Goal: Task Accomplishment & Management: Use online tool/utility

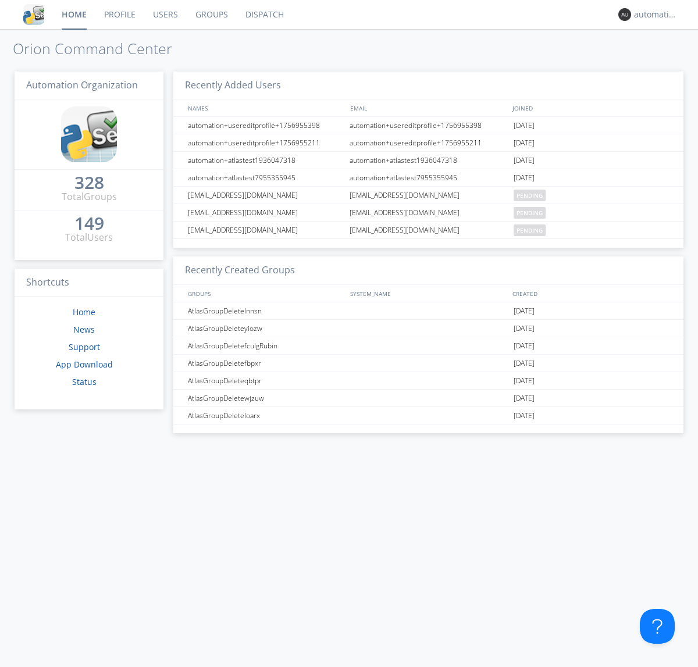
click at [264, 15] on link "Dispatch" at bounding box center [265, 14] width 56 height 29
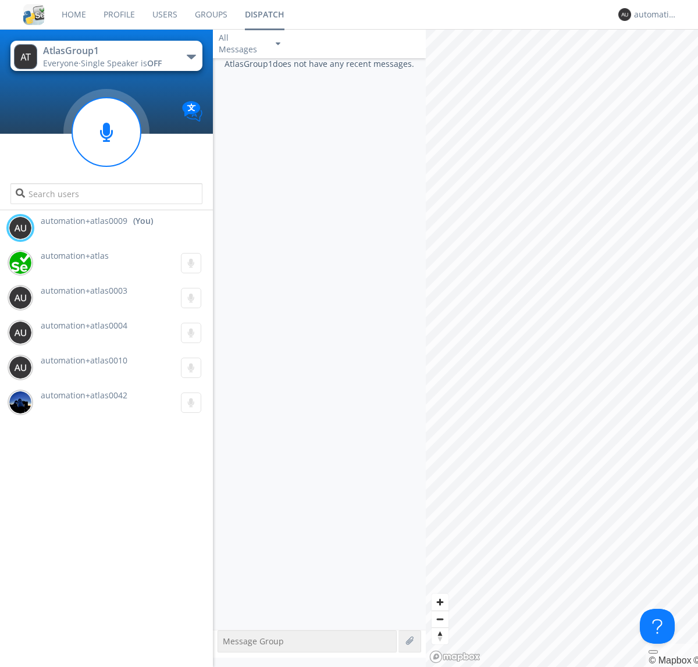
click at [191, 56] on div "button" at bounding box center [191, 57] width 9 height 5
click at [0, 0] on span "AtlasGroupDispatch5" at bounding box center [0, 0] width 0 height 0
click at [653, 15] on div "automation+atlas0009" at bounding box center [656, 15] width 44 height 12
click at [661, 61] on div "Log Out" at bounding box center [662, 61] width 60 height 21
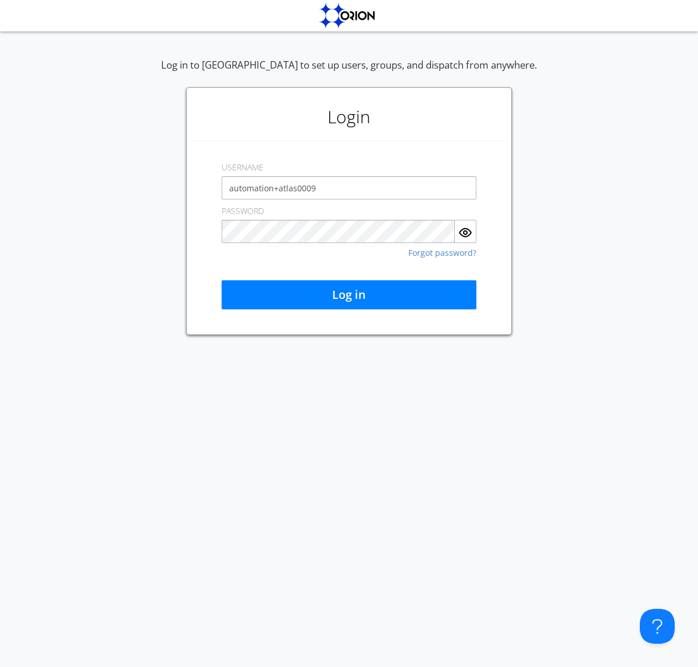
type input "automation+atlas0009"
click at [349, 295] on button "Log in" at bounding box center [349, 294] width 255 height 29
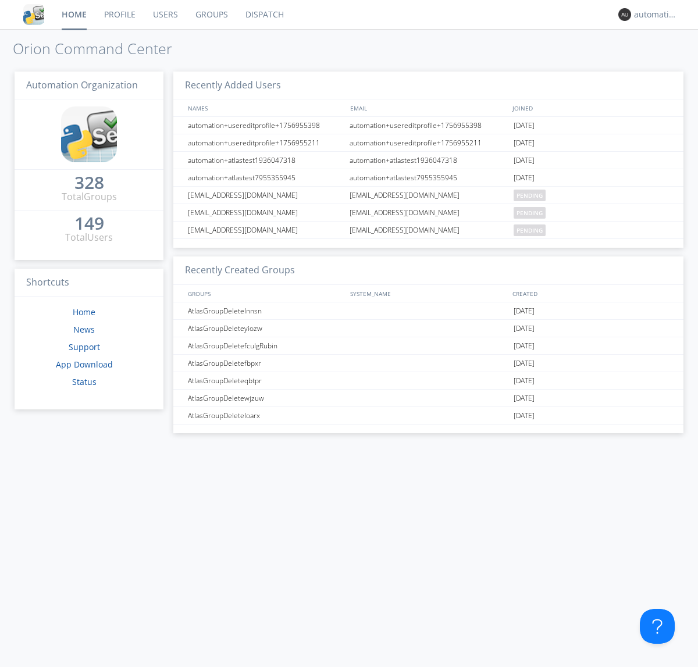
click at [264, 15] on link "Dispatch" at bounding box center [265, 14] width 56 height 29
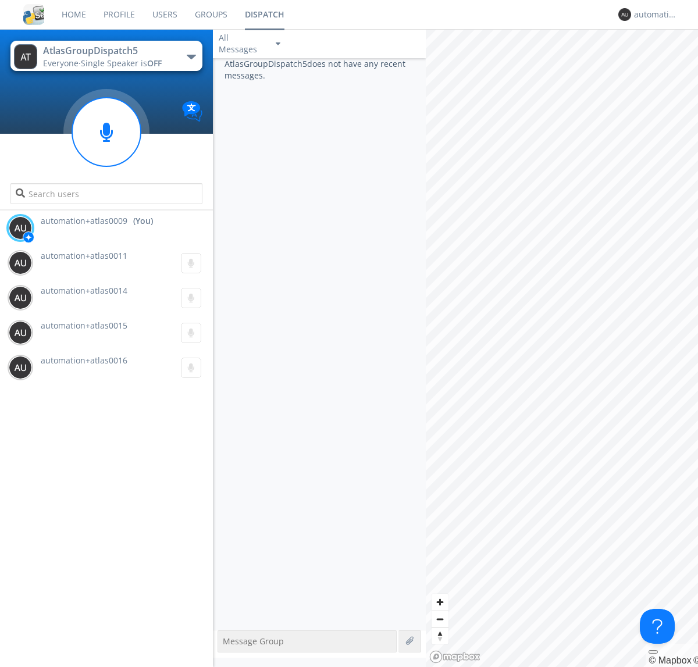
click at [191, 56] on div "button" at bounding box center [191, 57] width 9 height 5
click at [0, 0] on span "AtlasGroup1" at bounding box center [0, 0] width 0 height 0
click at [653, 15] on div "automation+atlas0009" at bounding box center [656, 15] width 44 height 12
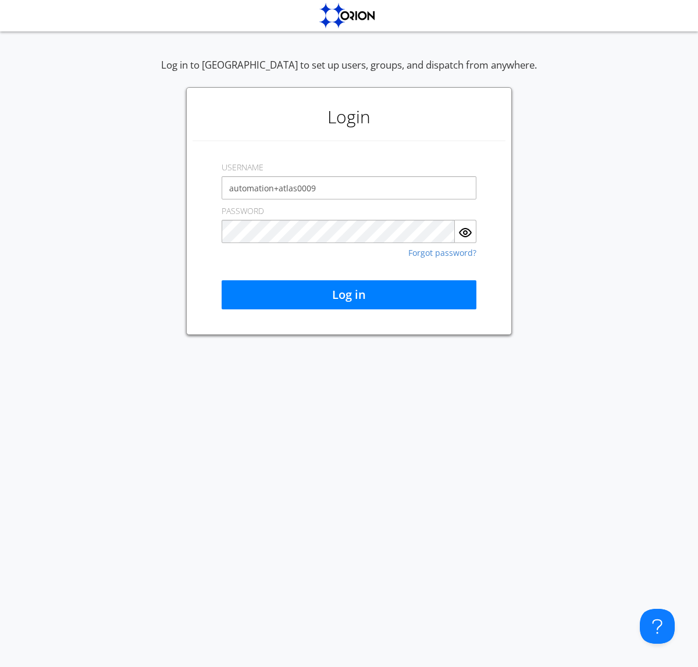
type input "automation+atlas0009"
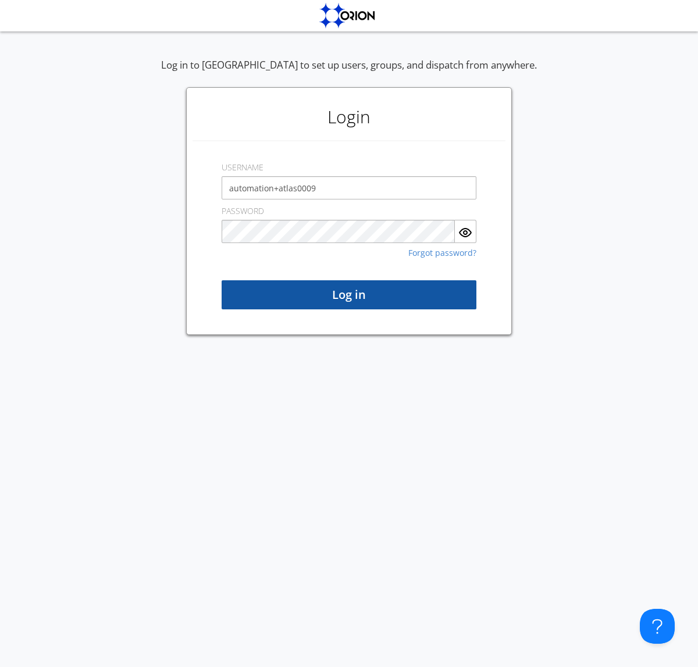
click at [349, 295] on button "Log in" at bounding box center [349, 294] width 255 height 29
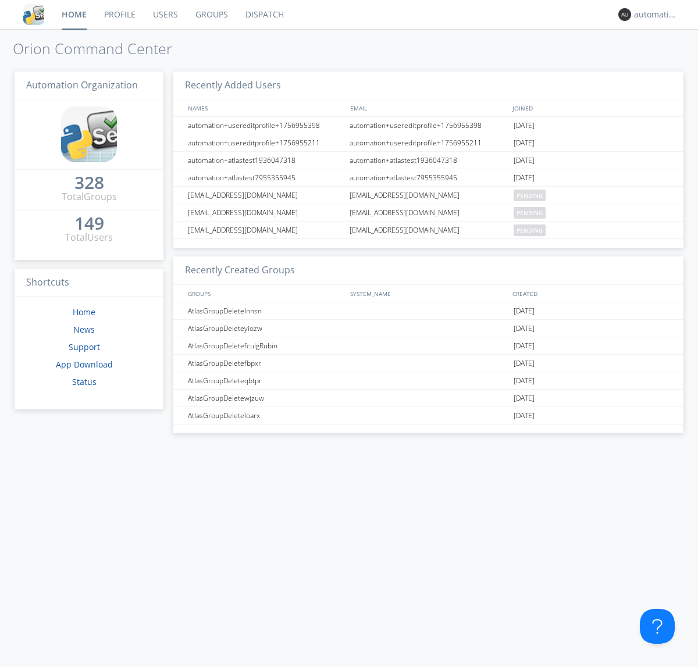
click at [264, 15] on link "Dispatch" at bounding box center [265, 14] width 56 height 29
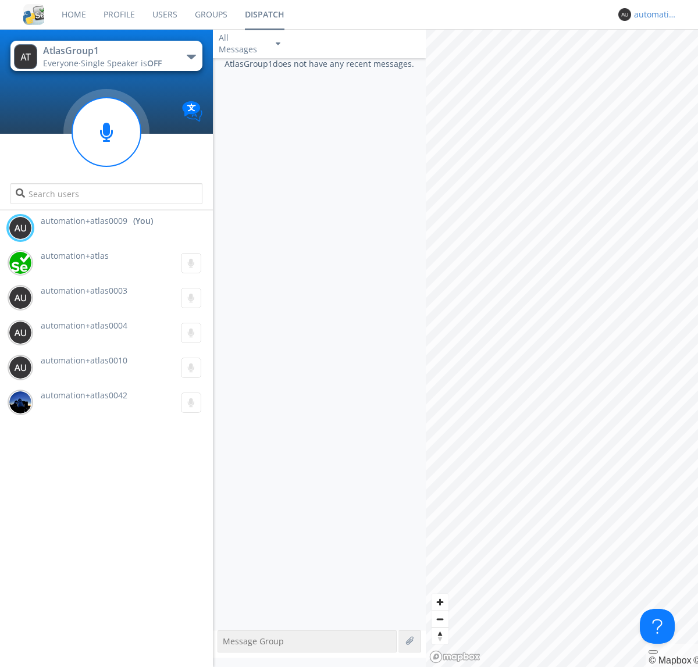
click at [653, 15] on div "automation+atlas0009" at bounding box center [656, 15] width 44 height 12
